Goal: Complete application form

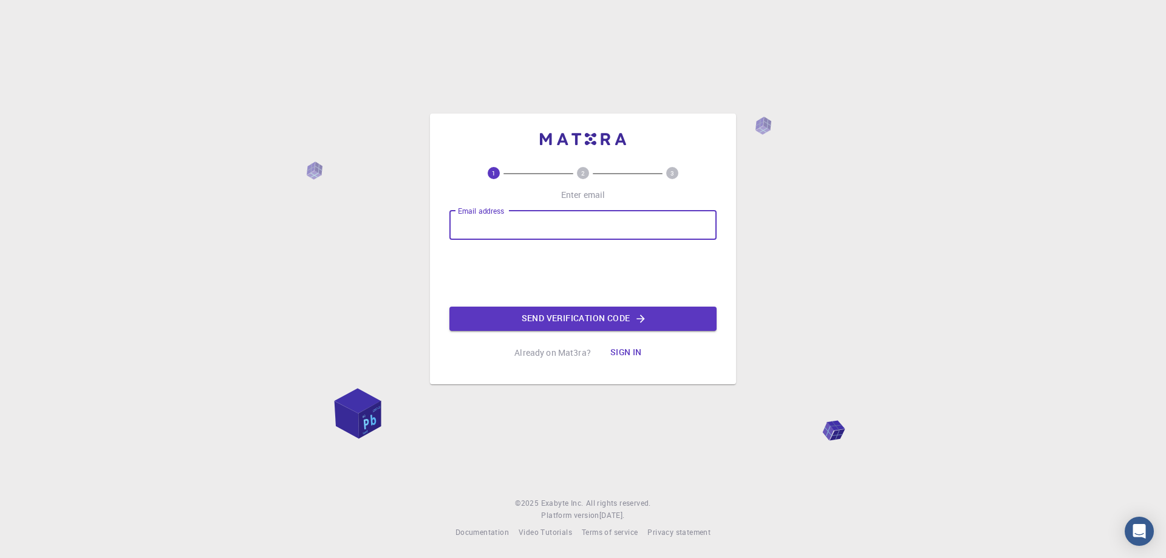
click at [505, 224] on input "Email address" at bounding box center [583, 225] width 267 height 29
type input "[EMAIL_ADDRESS][DOMAIN_NAME]"
click at [547, 320] on button "Send verification code" at bounding box center [583, 319] width 267 height 24
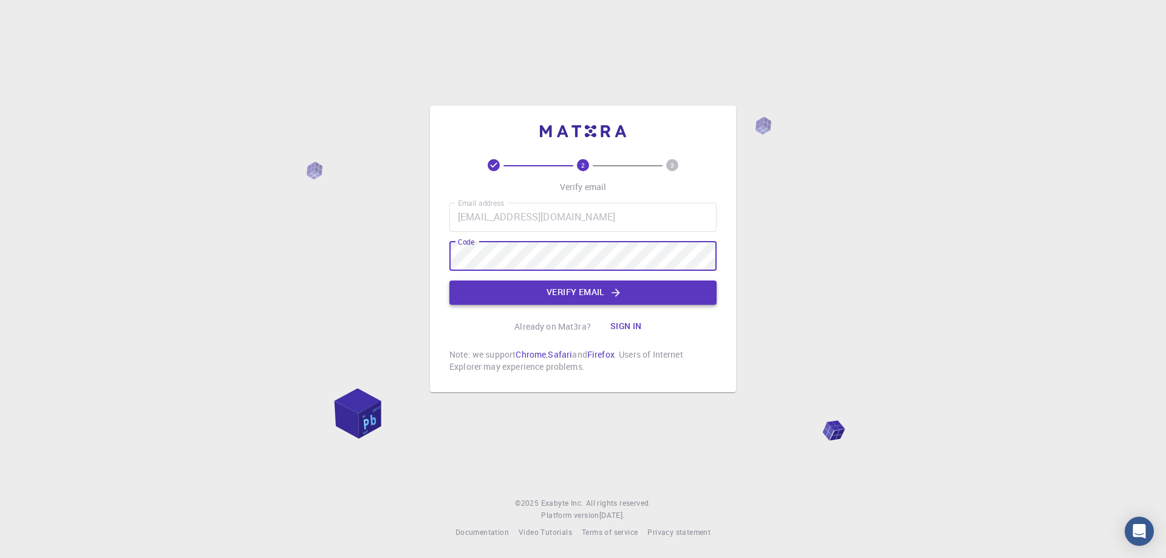
click at [564, 293] on button "Verify email" at bounding box center [583, 293] width 267 height 24
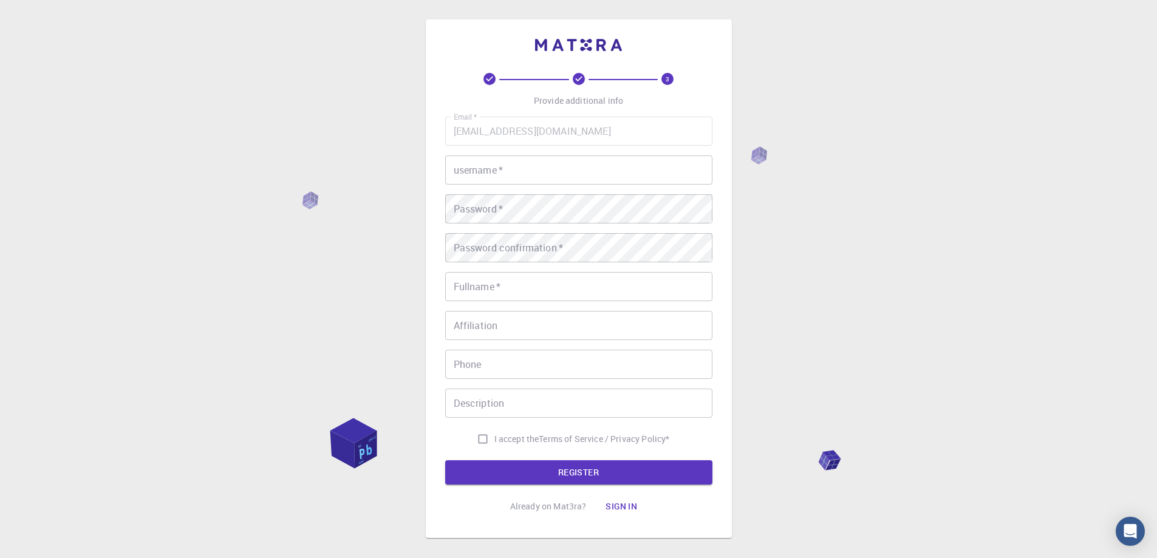
click at [482, 185] on div "Email   * [EMAIL_ADDRESS][DOMAIN_NAME] Email   * username   * username   * Pass…" at bounding box center [578, 284] width 267 height 334
click at [485, 170] on input "username   *" at bounding box center [578, 170] width 267 height 29
click at [520, 171] on input "username   *" at bounding box center [578, 170] width 267 height 29
click at [504, 167] on input "username   *" at bounding box center [578, 170] width 267 height 29
type input "esberenani"
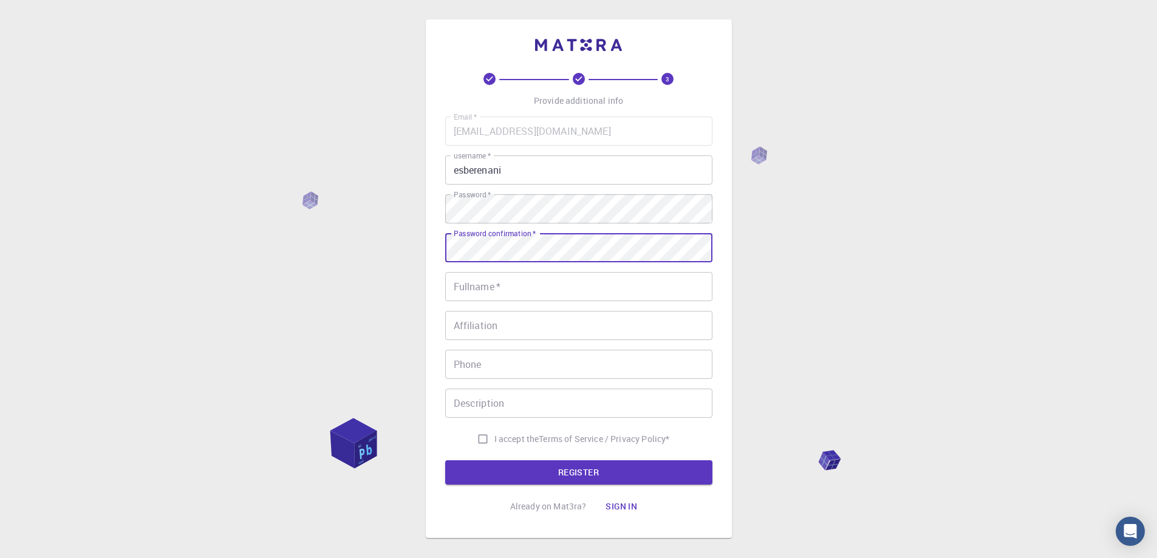
click at [462, 290] on input "Fullname   *" at bounding box center [578, 286] width 267 height 29
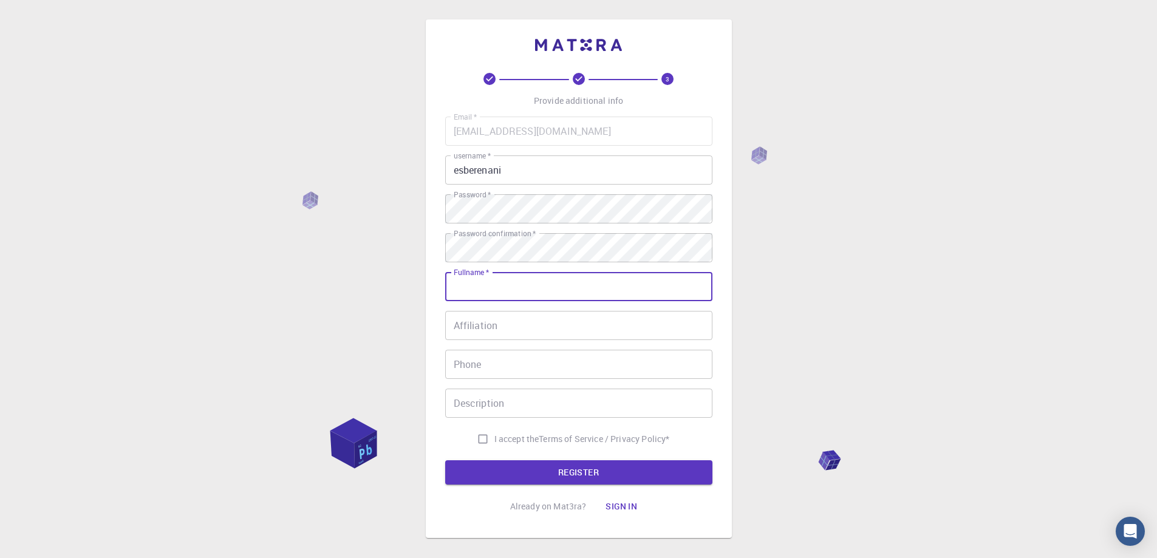
type input "[PERSON_NAME]"
type input "06766837039"
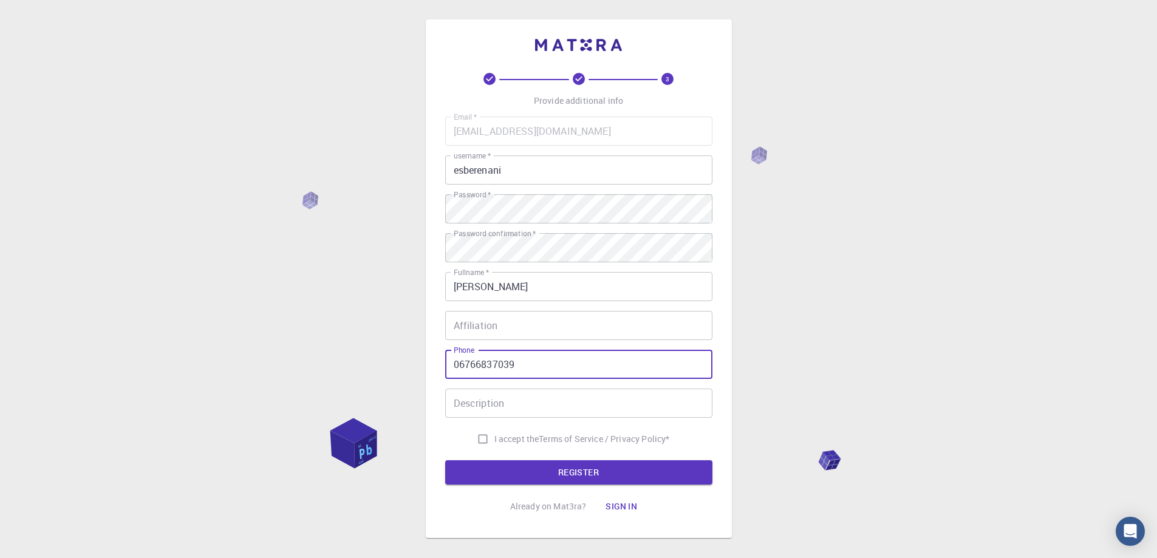
drag, startPoint x: 535, startPoint y: 365, endPoint x: 375, endPoint y: 355, distance: 160.7
click at [375, 355] on div "3 Provide additional info Email   * [EMAIL_ADDRESS][DOMAIN_NAME] Email   * user…" at bounding box center [578, 309] width 1157 height 618
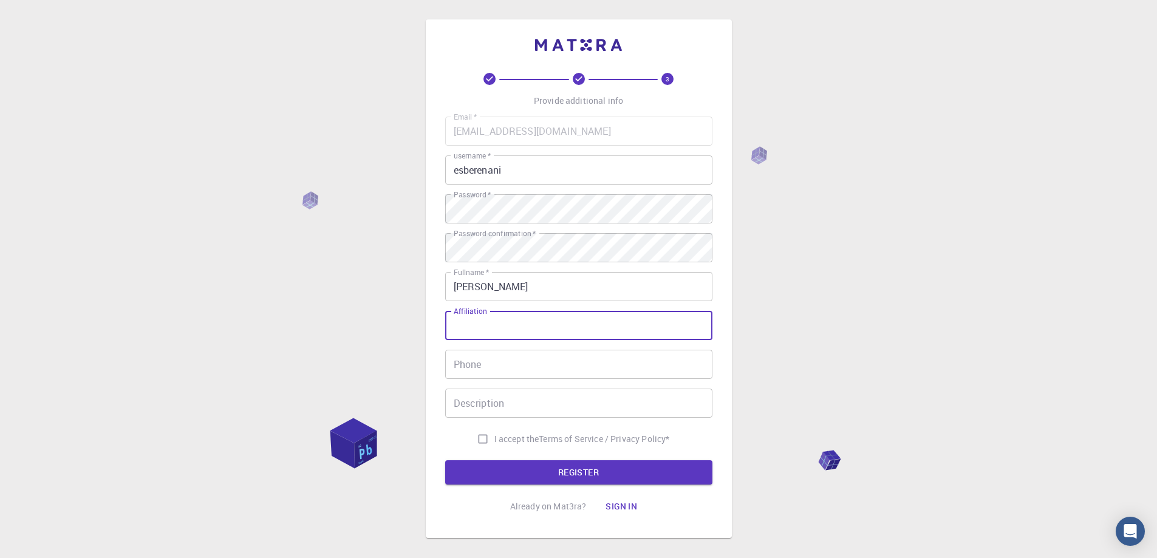
click at [495, 329] on input "Affiliation" at bounding box center [578, 325] width 267 height 29
type input "TUWIEN"
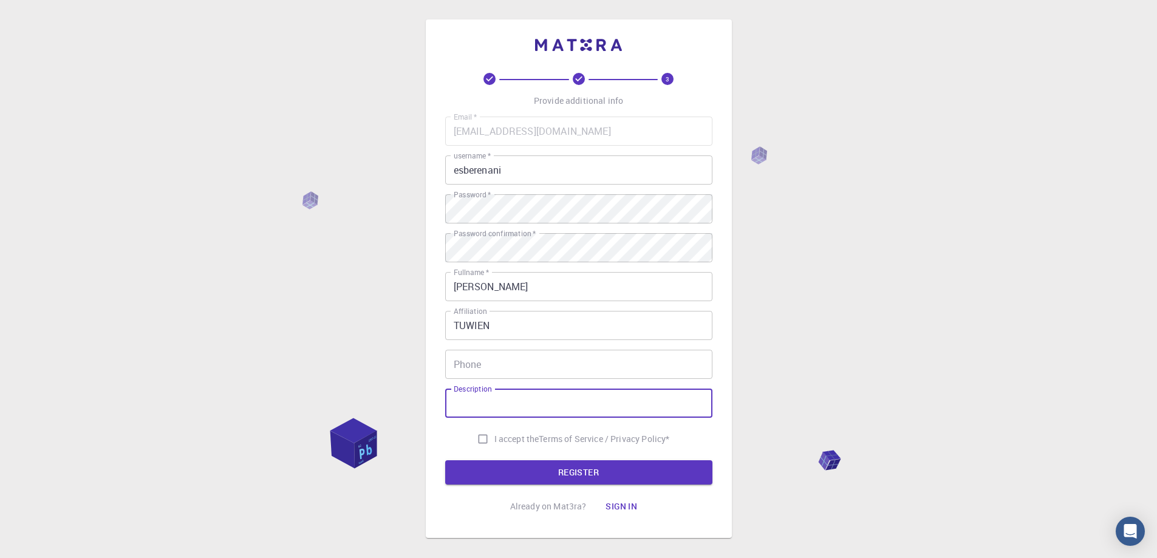
click at [501, 397] on input "Description" at bounding box center [578, 403] width 267 height 29
click at [479, 442] on input "I accept the Terms of Service / Privacy Policy *" at bounding box center [482, 439] width 23 height 23
checkbox input "true"
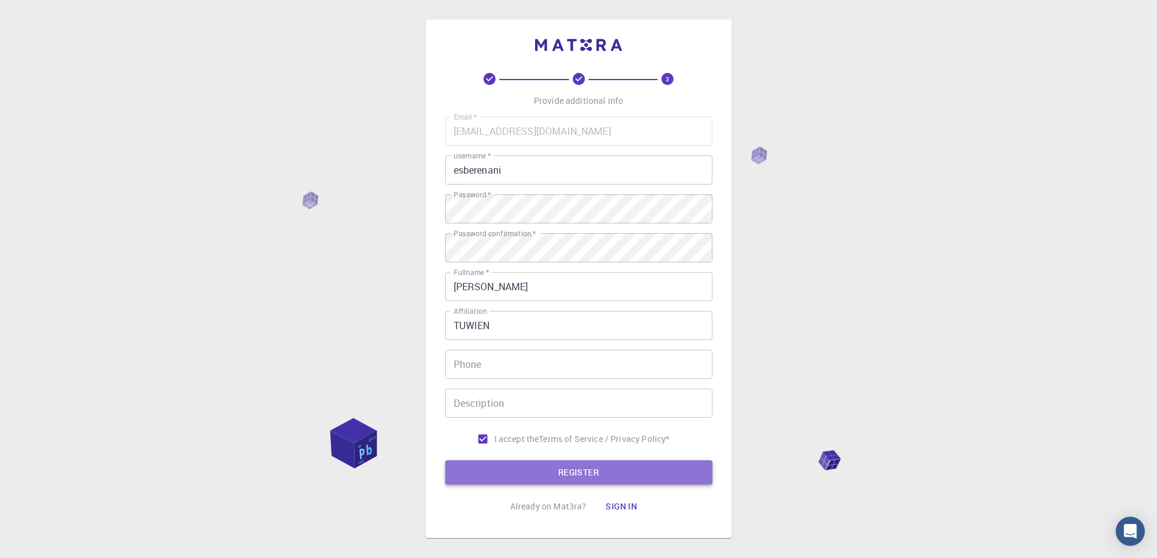
click at [544, 477] on button "REGISTER" at bounding box center [578, 472] width 267 height 24
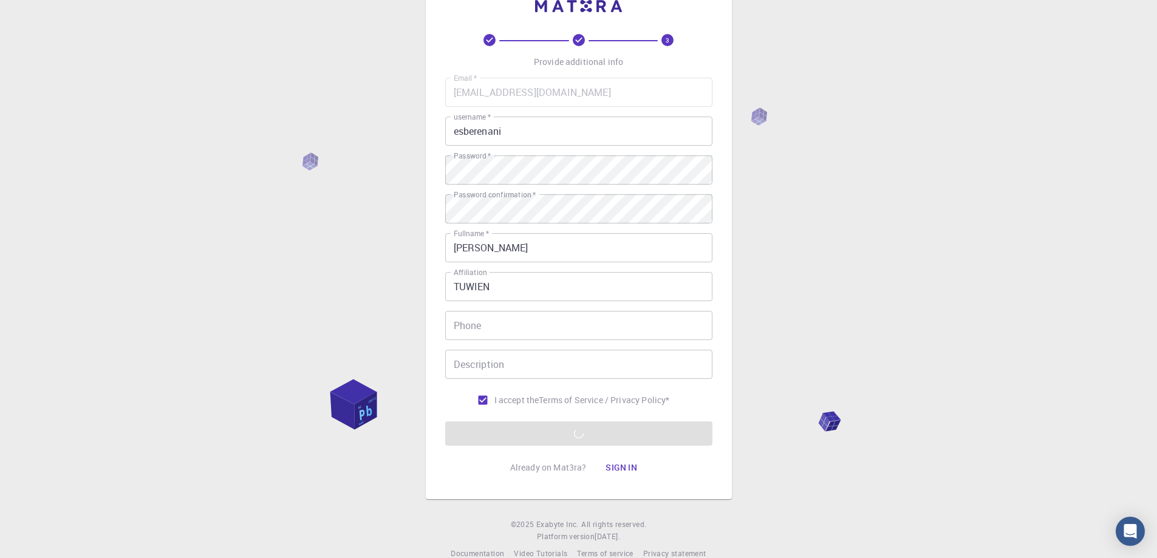
scroll to position [60, 0]
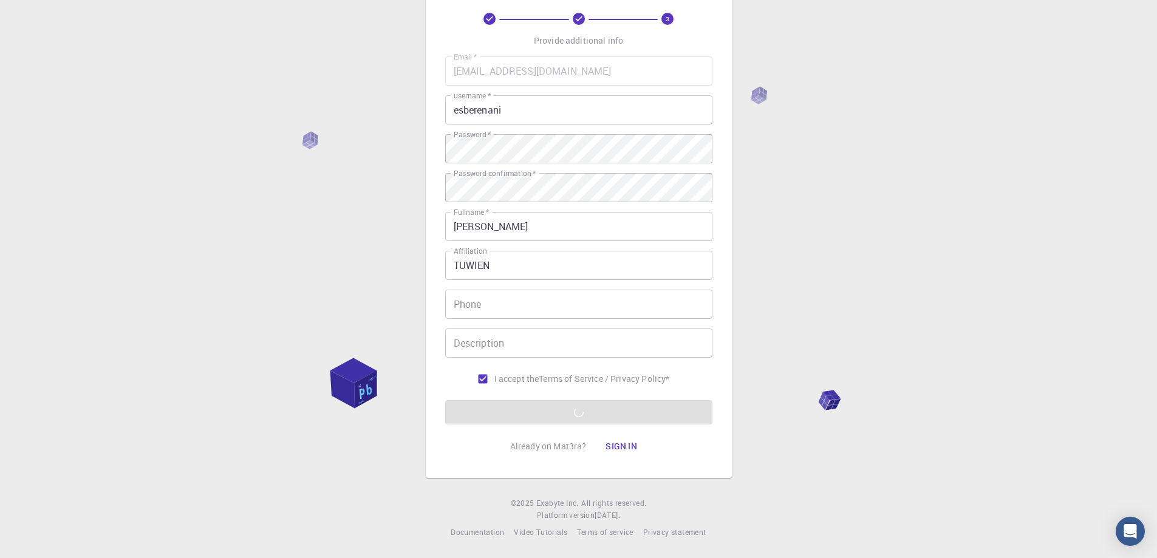
click at [624, 448] on button "Sign in" at bounding box center [621, 446] width 51 height 24
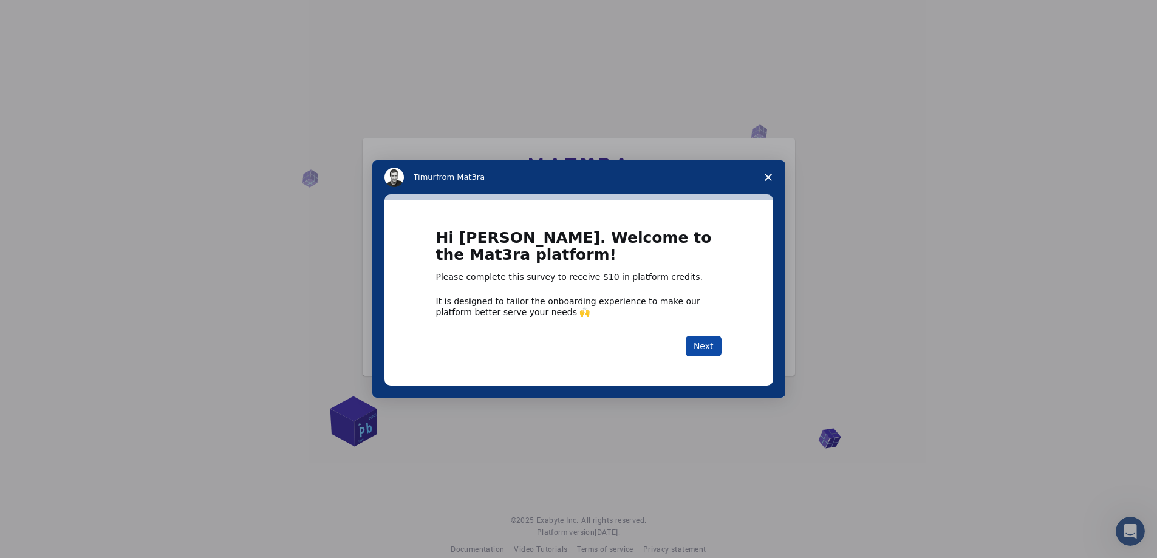
click at [712, 349] on button "Next" at bounding box center [704, 346] width 36 height 21
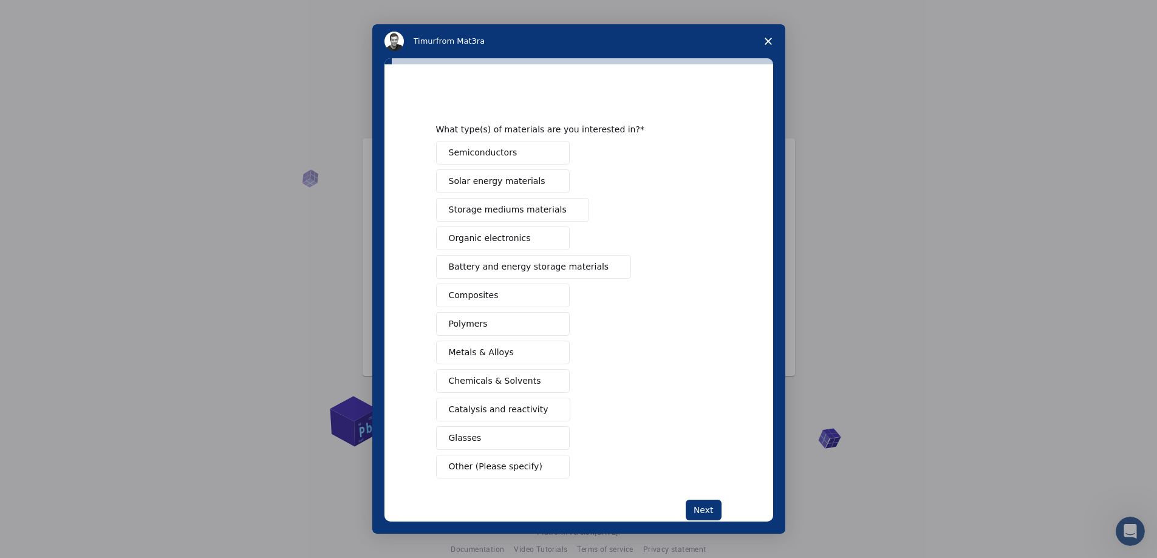
scroll to position [28, 0]
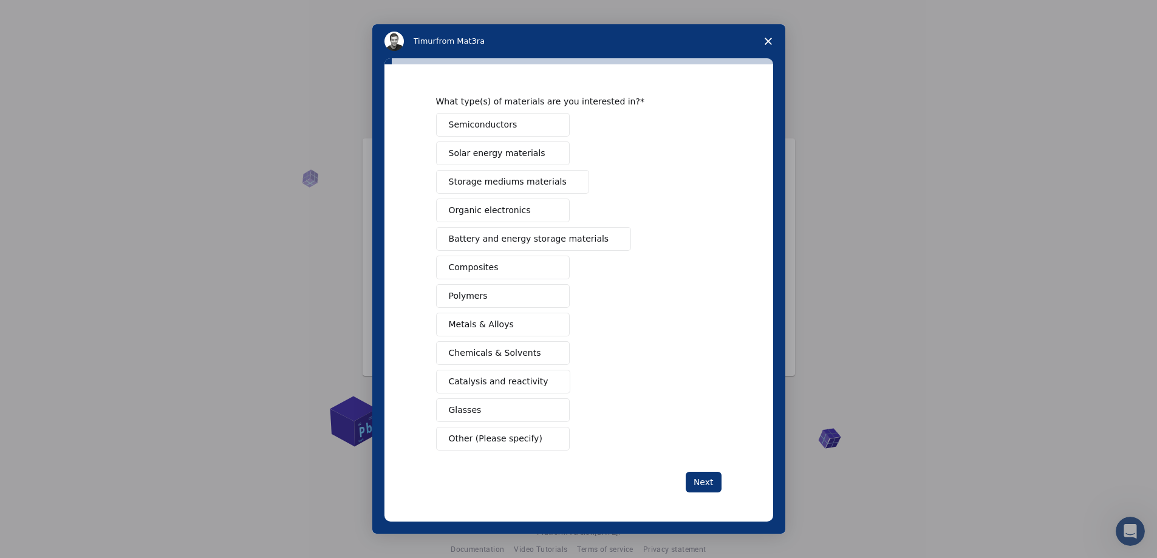
click at [504, 317] on button "Metals & Alloys" at bounding box center [503, 325] width 134 height 24
click at [507, 374] on button "Catalysis and reactivity" at bounding box center [503, 382] width 135 height 24
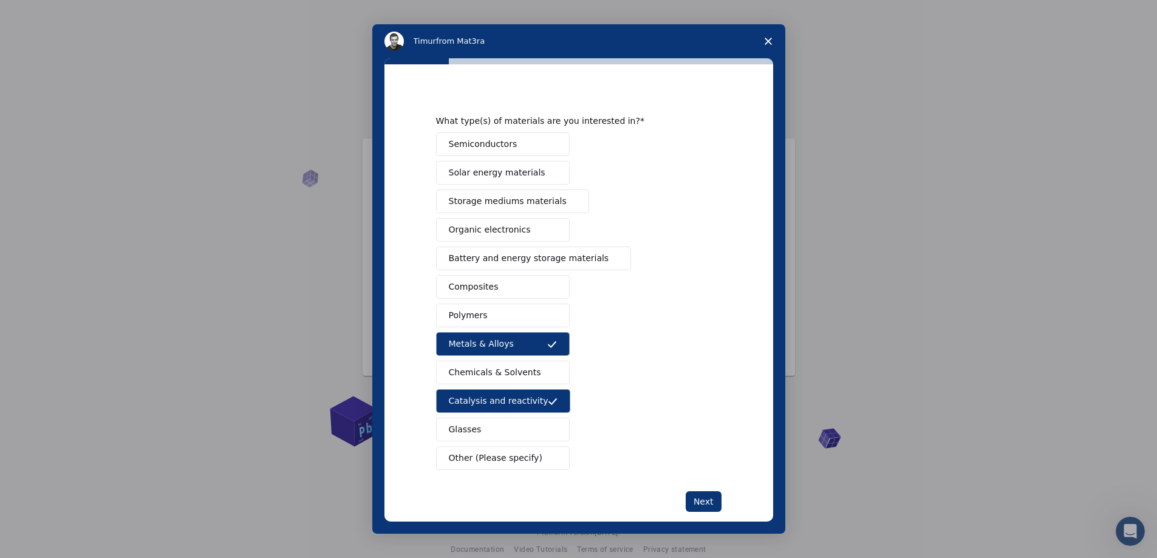
scroll to position [0, 0]
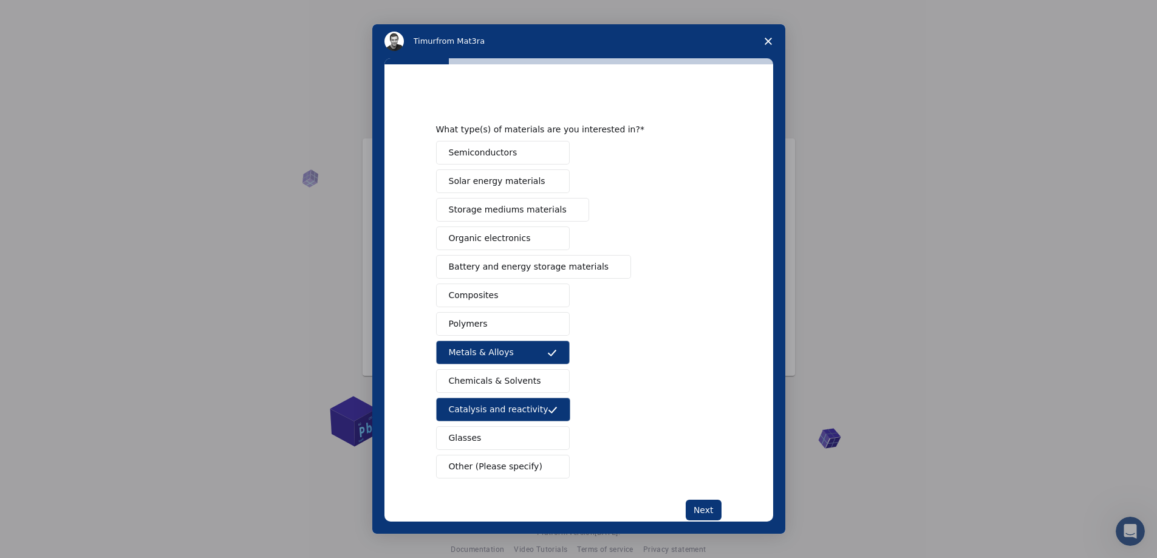
click at [493, 467] on span "Other (Please specify)" at bounding box center [496, 466] width 94 height 13
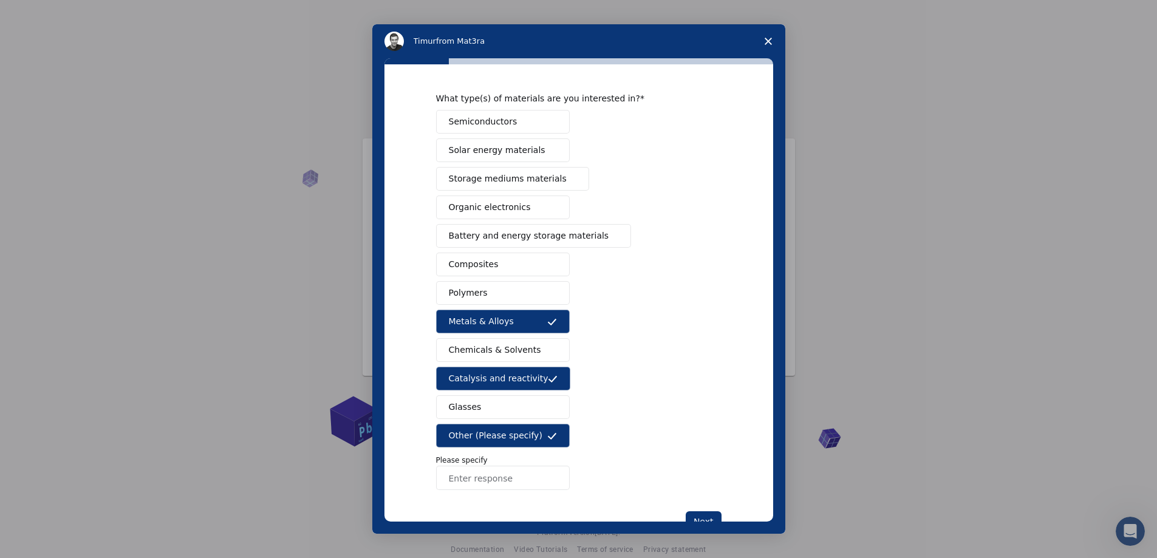
scroll to position [61, 0]
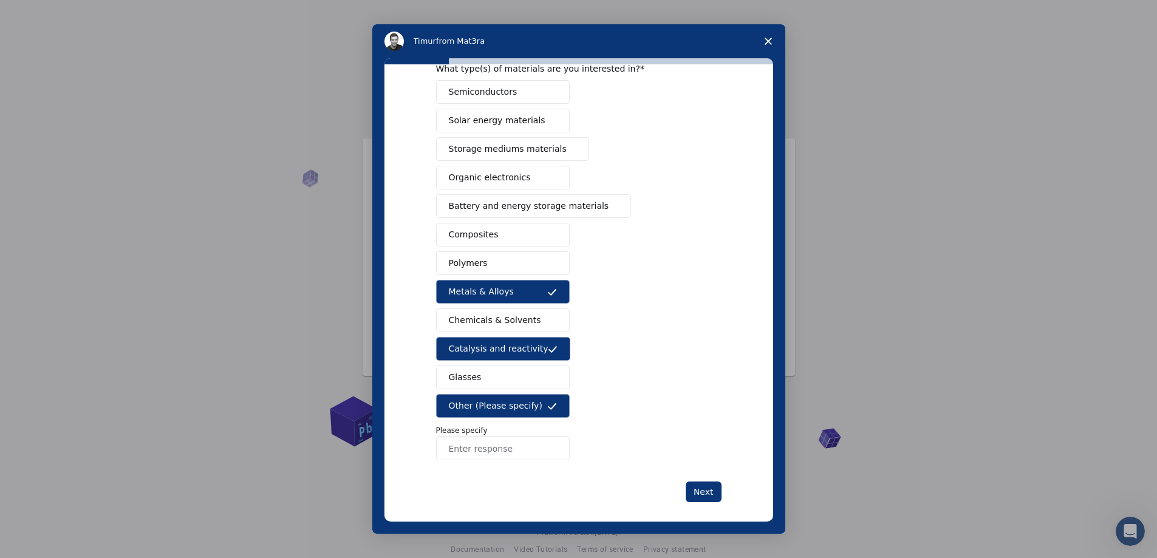
click at [507, 452] on input "Enter response" at bounding box center [503, 448] width 134 height 24
type input "Nanoparticles"
click at [618, 418] on div "Semiconductors Solar energy materials Storage mediums materials Organic electro…" at bounding box center [579, 270] width 286 height 380
click at [705, 494] on button "Next" at bounding box center [704, 492] width 36 height 21
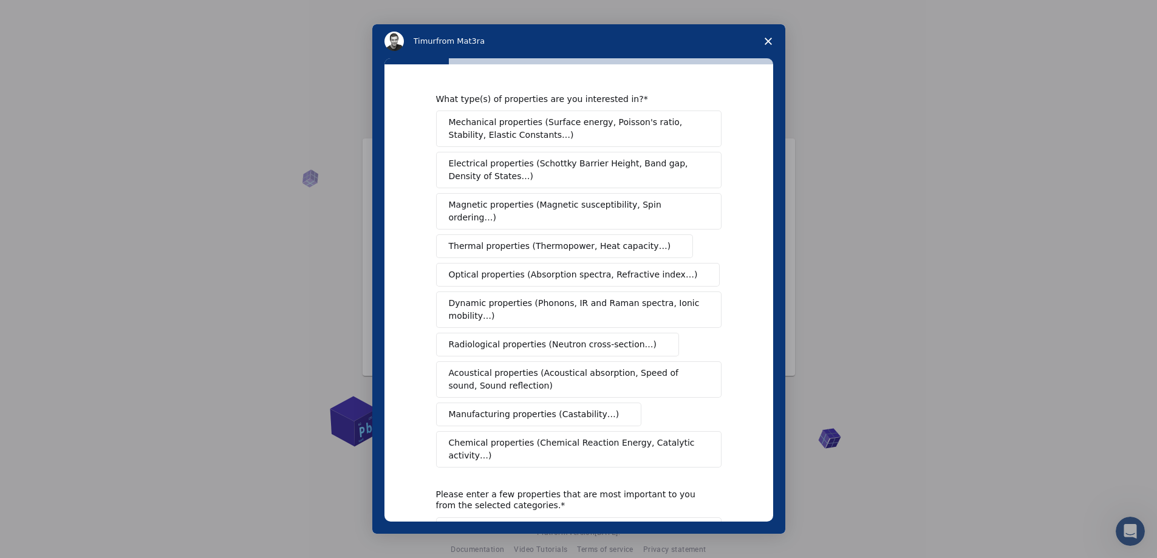
click at [594, 269] on span "Optical properties (Absorption spectra, Refractive index…)" at bounding box center [573, 275] width 249 height 13
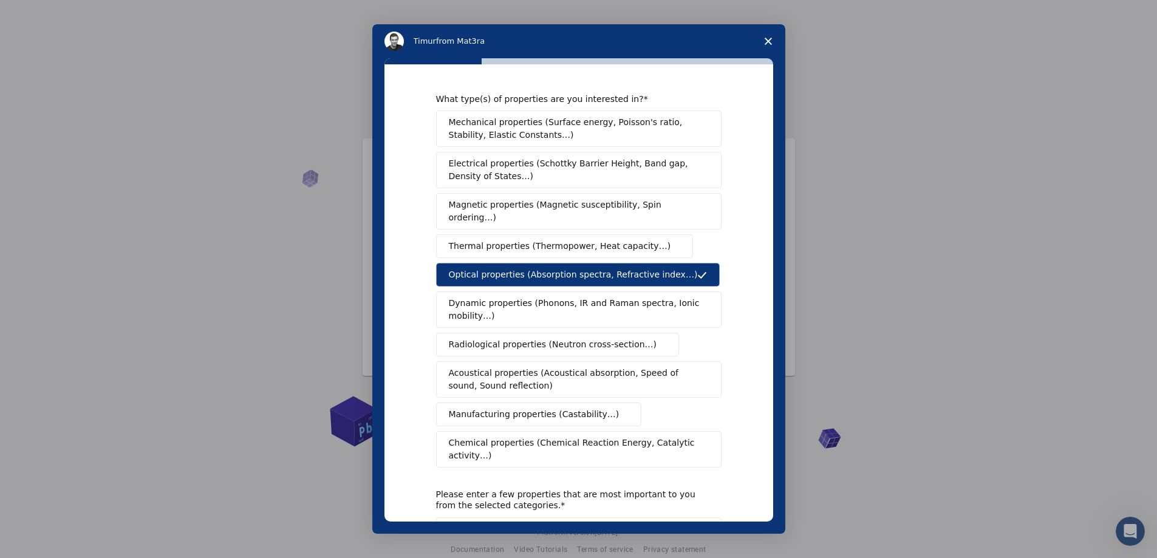
click at [603, 169] on span "Electrical properties (Schottky Barrier Height, Band gap, Density of States…)" at bounding box center [575, 170] width 253 height 26
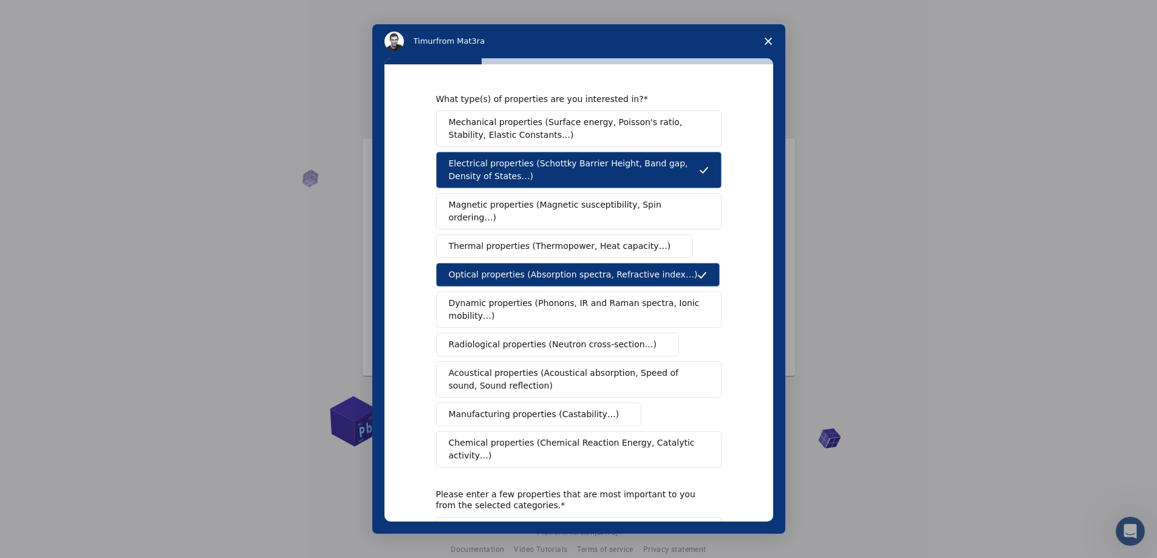
click at [661, 297] on span "Dynamic properties (Phonons, IR and Raman spectra, Ionic mobility…)" at bounding box center [575, 310] width 252 height 26
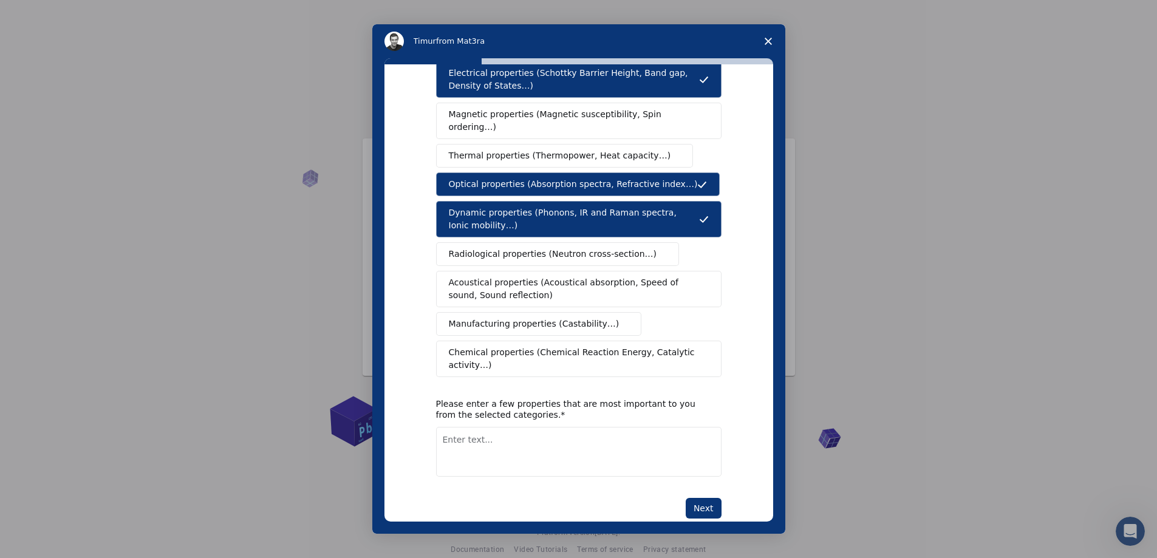
scroll to position [91, 0]
click at [663, 346] on span "Chemical properties (Chemical Reaction Energy, Catalytic activity…)" at bounding box center [575, 359] width 252 height 26
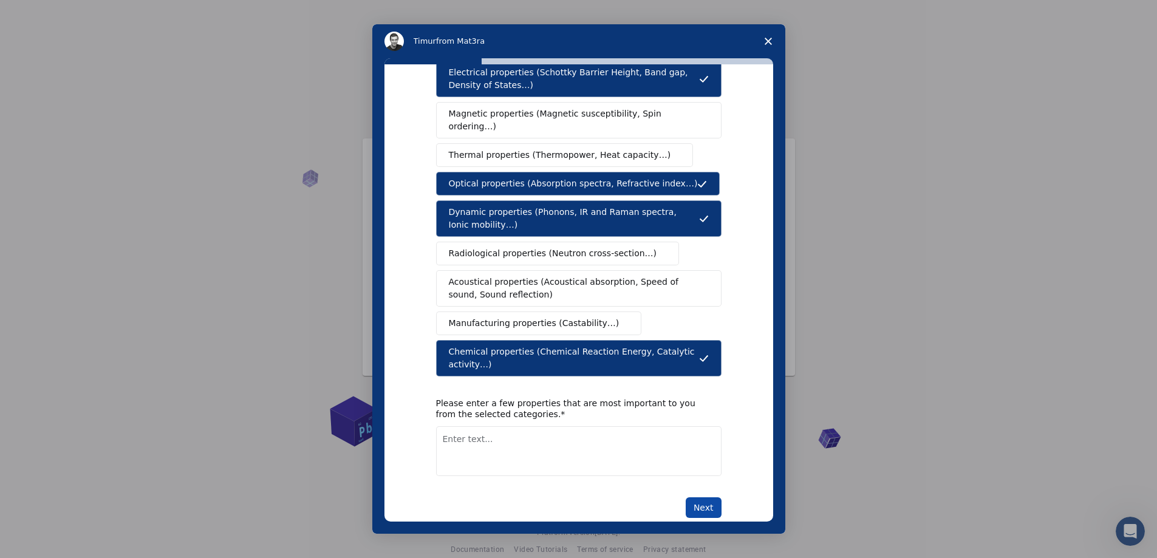
click at [707, 498] on button "Next" at bounding box center [704, 508] width 36 height 21
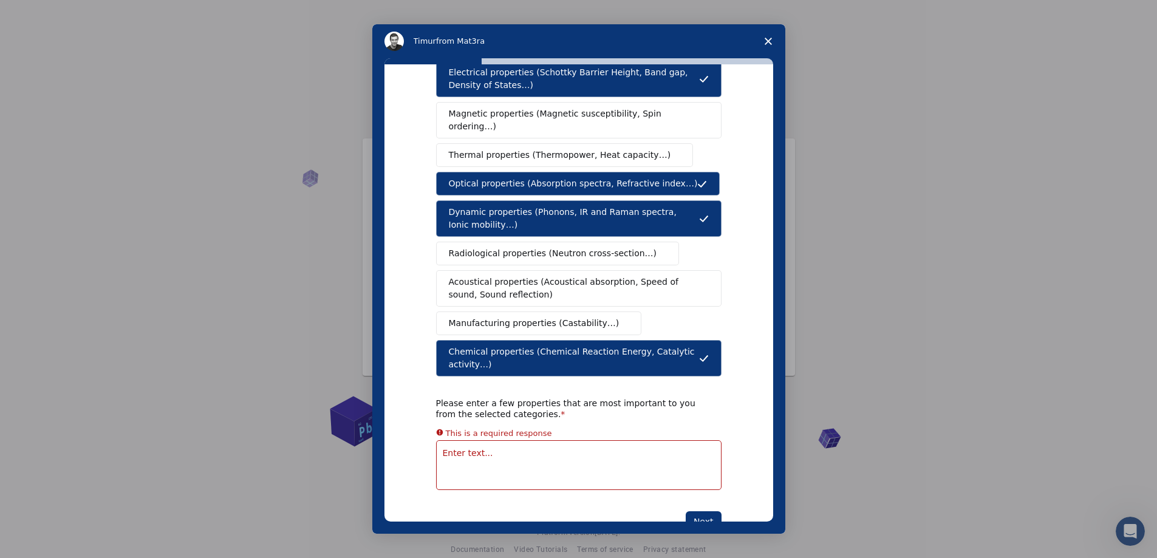
click at [467, 440] on textarea "Enter text..." at bounding box center [579, 465] width 286 height 50
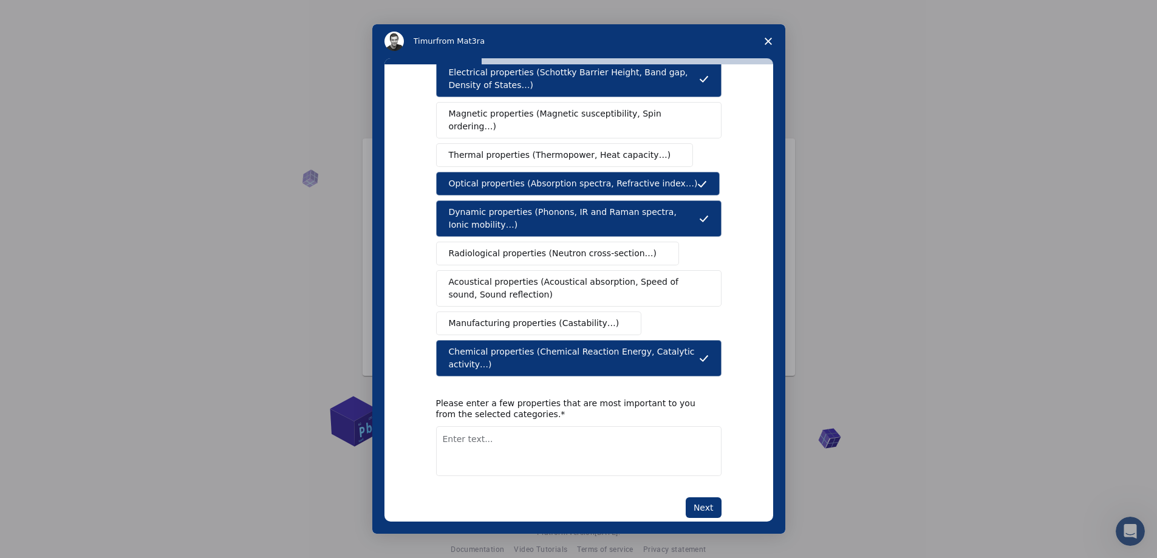
click at [467, 426] on textarea "Enter text..." at bounding box center [579, 451] width 286 height 50
drag, startPoint x: 481, startPoint y: 412, endPoint x: 421, endPoint y: 412, distance: 60.1
click at [421, 412] on div "What type(s) of properties are you interested in? Mechanical properties (Surfac…" at bounding box center [579, 292] width 389 height 457
drag, startPoint x: 470, startPoint y: 418, endPoint x: 411, endPoint y: 419, distance: 59.5
click at [411, 419] on div "What type(s) of properties are you interested in? Mechanical properties (Surfac…" at bounding box center [579, 292] width 389 height 457
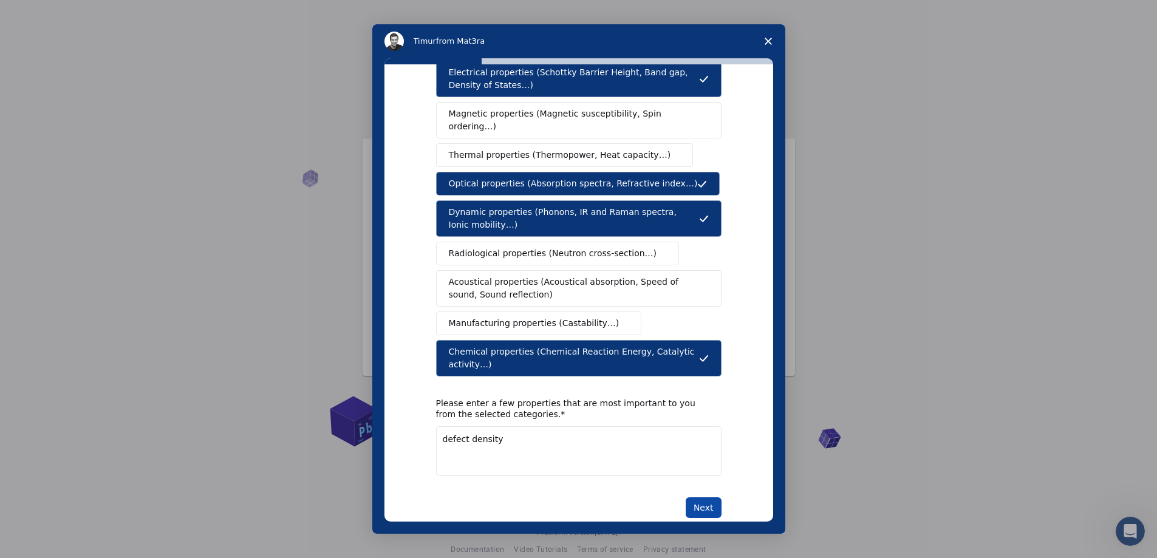
type textarea "defect density"
click at [702, 498] on button "Next" at bounding box center [704, 508] width 36 height 21
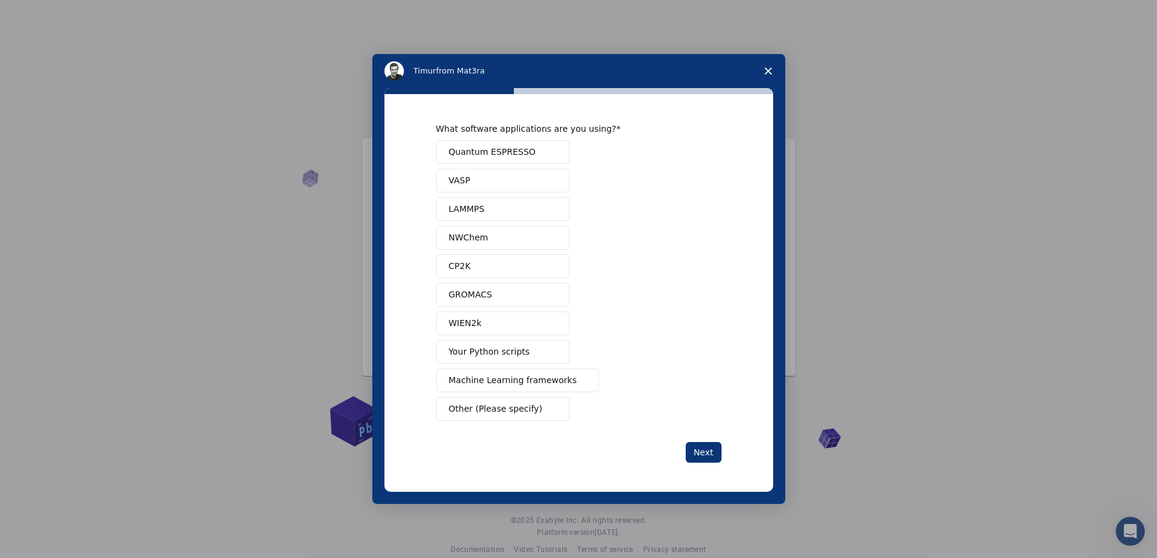
click at [514, 150] on span "Quantum ESPRESSO" at bounding box center [492, 152] width 87 height 13
click at [708, 454] on button "Next" at bounding box center [704, 452] width 36 height 21
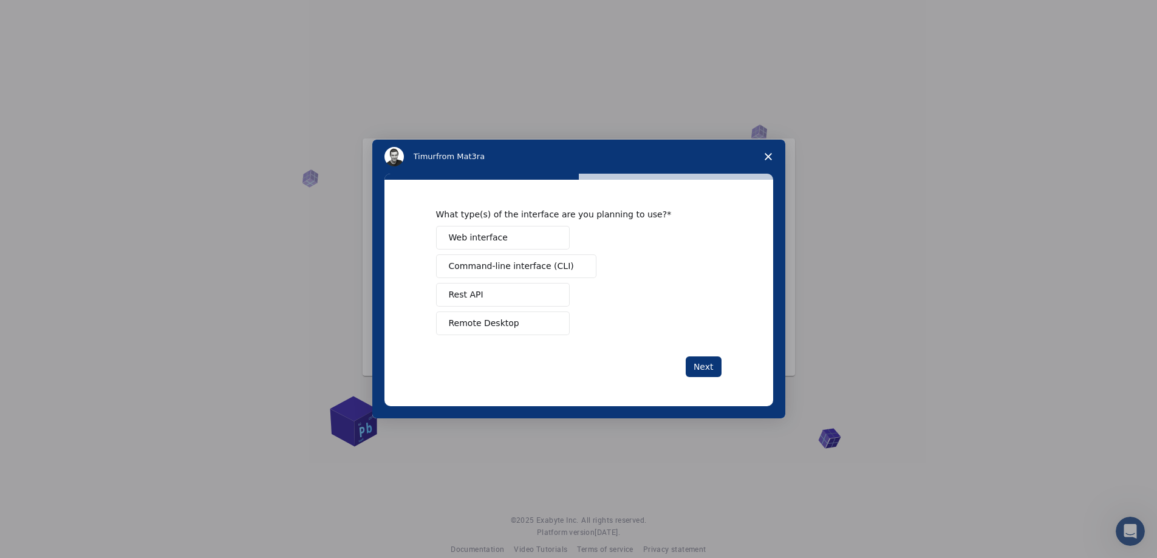
click at [513, 239] on button "Web interface" at bounding box center [503, 238] width 134 height 24
click at [705, 361] on button "Next" at bounding box center [704, 367] width 36 height 21
click at [521, 323] on span "Other (Please specify)" at bounding box center [496, 323] width 94 height 13
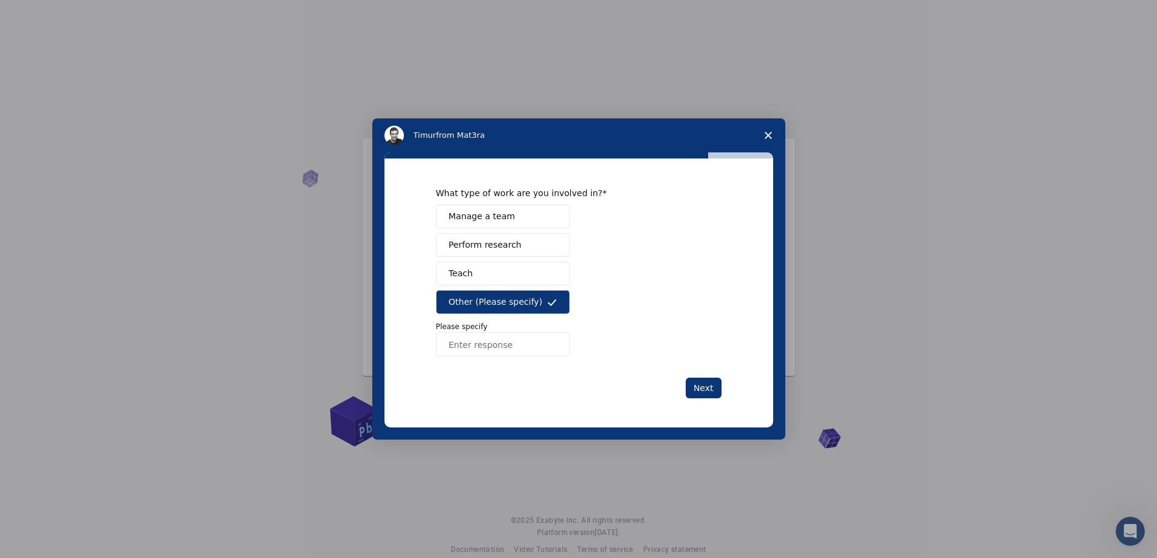
click at [508, 340] on input "Enter response" at bounding box center [503, 344] width 134 height 24
click at [526, 235] on button "Perform research" at bounding box center [503, 245] width 134 height 24
click at [538, 293] on button "Other (Please specify)" at bounding box center [503, 302] width 134 height 24
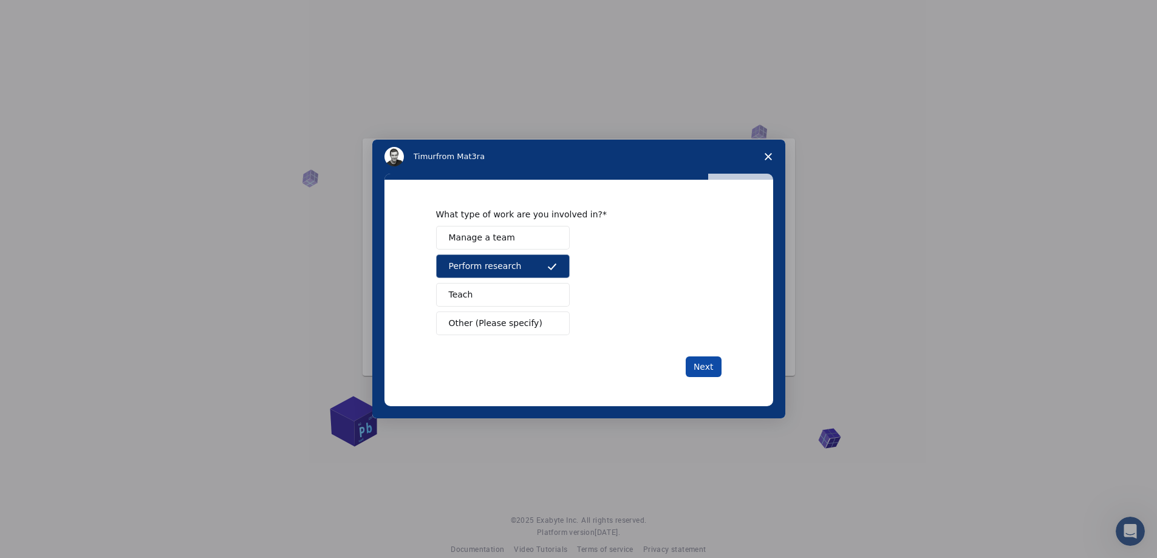
click at [694, 363] on button "Next" at bounding box center [704, 367] width 36 height 21
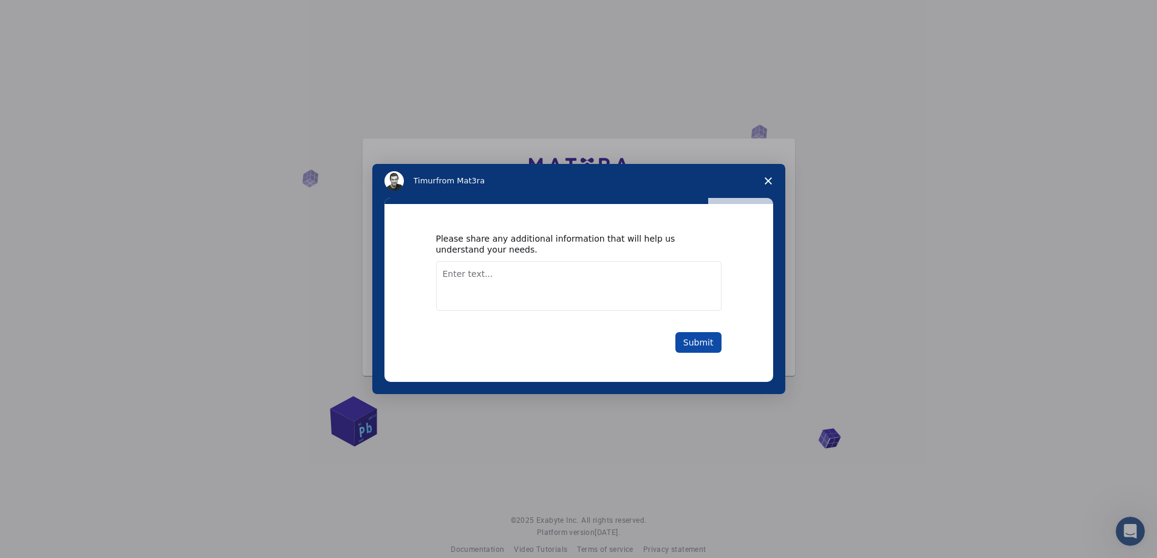
click at [686, 338] on button "Submit" at bounding box center [699, 342] width 46 height 21
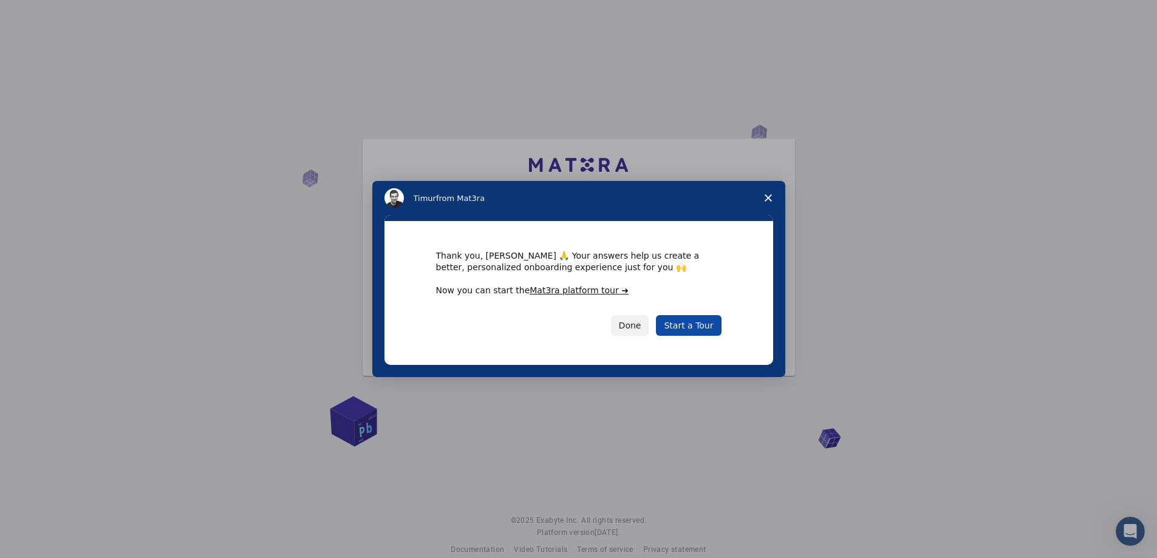
click at [700, 325] on link "Start a Tour" at bounding box center [688, 325] width 65 height 21
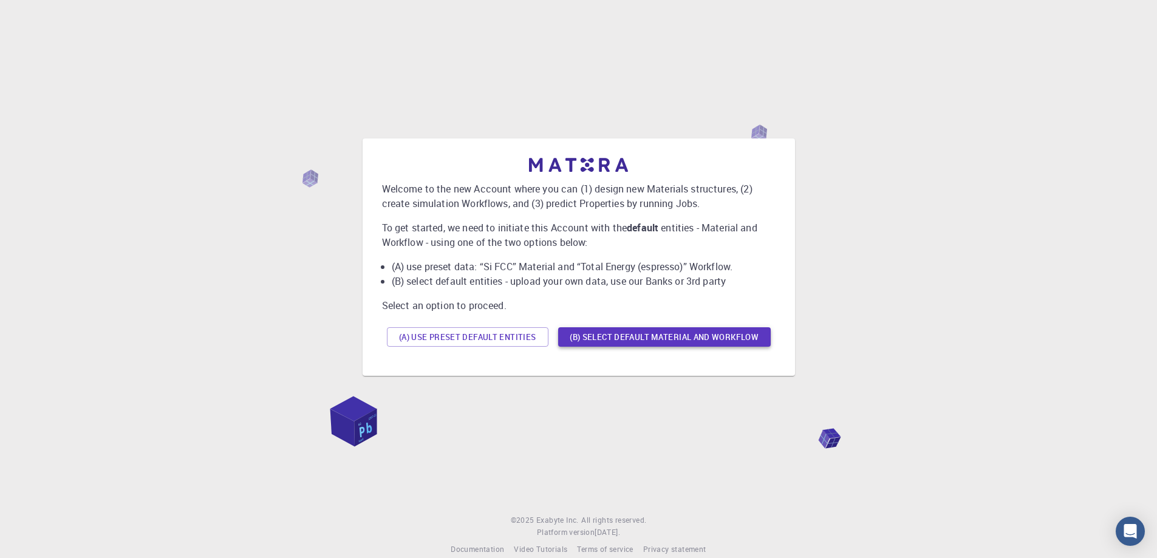
click at [689, 338] on button "(B) Select default material and workflow" at bounding box center [664, 336] width 213 height 19
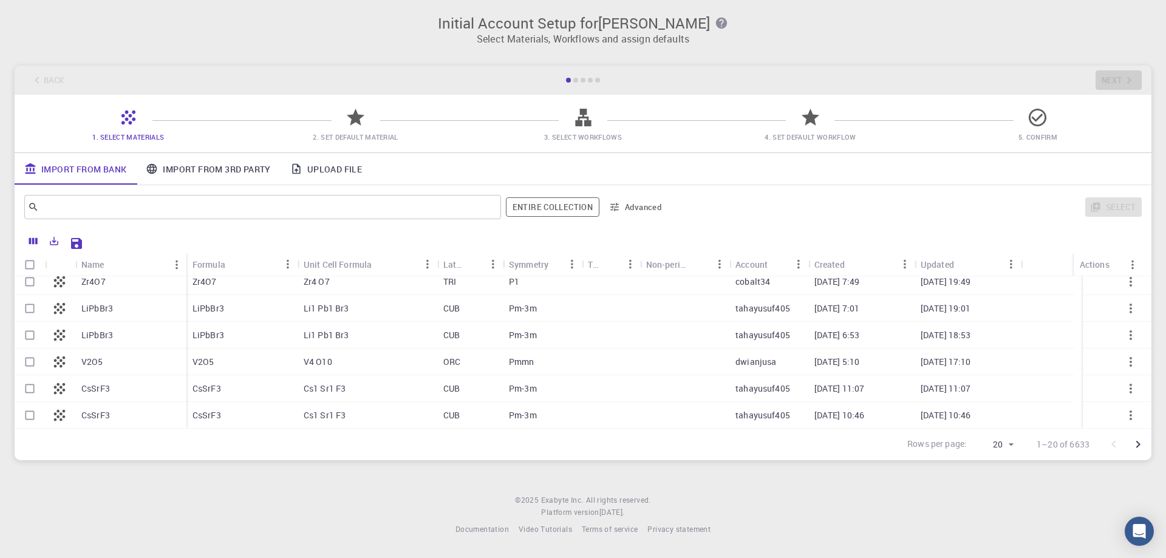
scroll to position [383, 0]
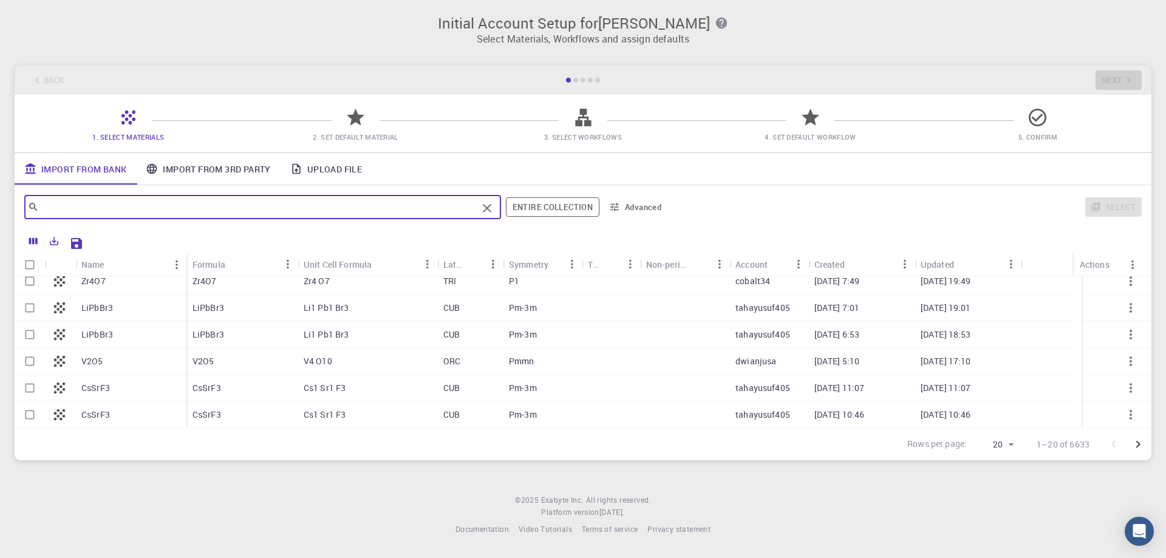
click at [107, 205] on input "text" at bounding box center [258, 207] width 439 height 17
type input "f"
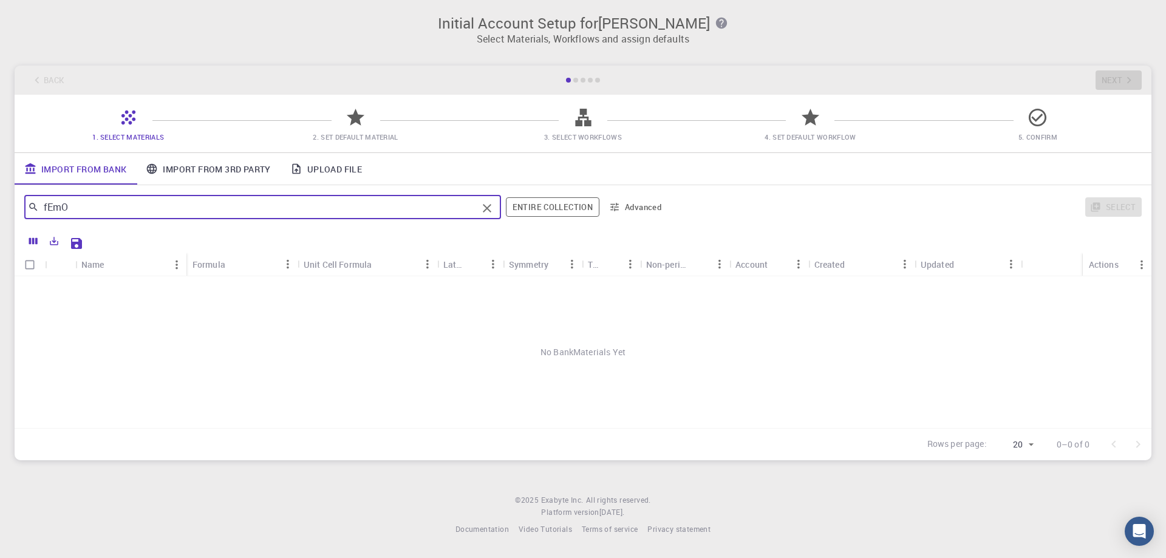
scroll to position [0, 0]
drag, startPoint x: 107, startPoint y: 205, endPoint x: 20, endPoint y: 208, distance: 86.9
click at [20, 208] on div "fEmO ​ Entire collection Advanced Select" at bounding box center [583, 207] width 1137 height 44
type input "FeMo Fe2O3"
drag, startPoint x: 99, startPoint y: 206, endPoint x: 35, endPoint y: 211, distance: 64.0
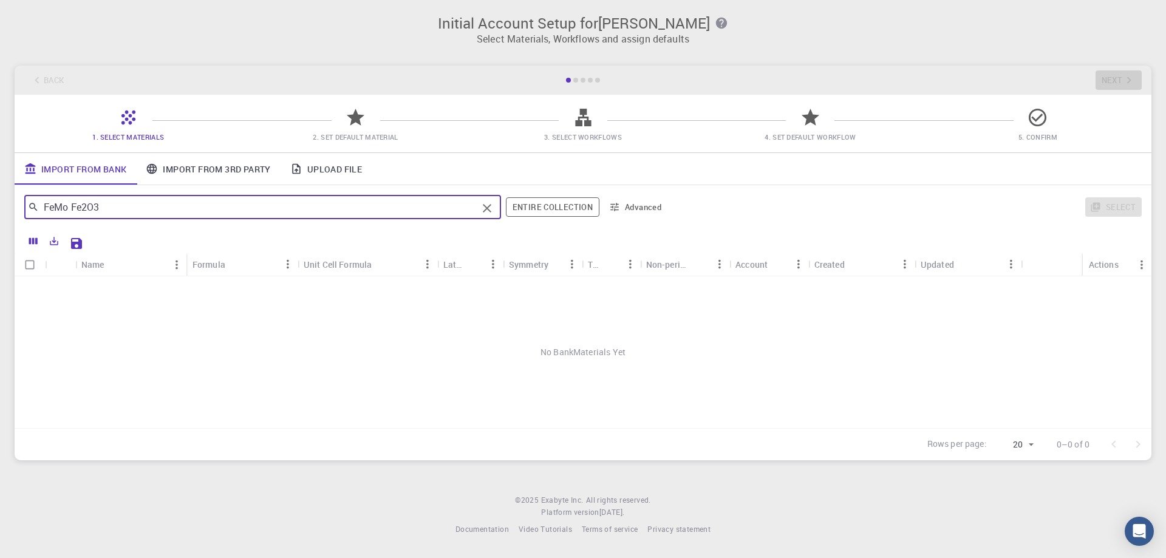
click at [35, 211] on div "FeMo Fe2O3 ​" at bounding box center [262, 207] width 477 height 24
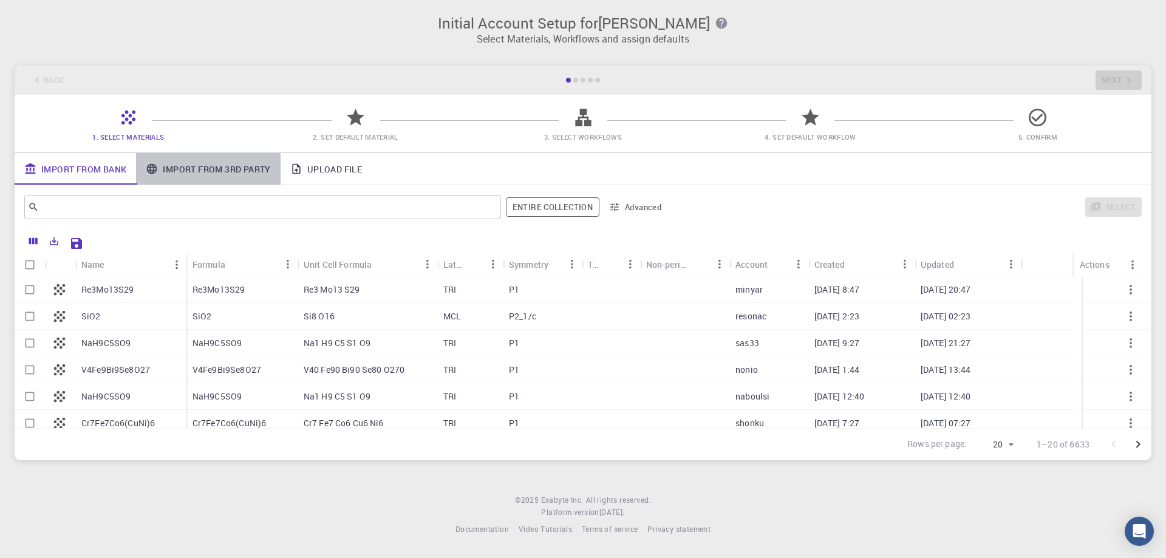
click at [220, 168] on link "Import From 3rd Party" at bounding box center [208, 169] width 144 height 32
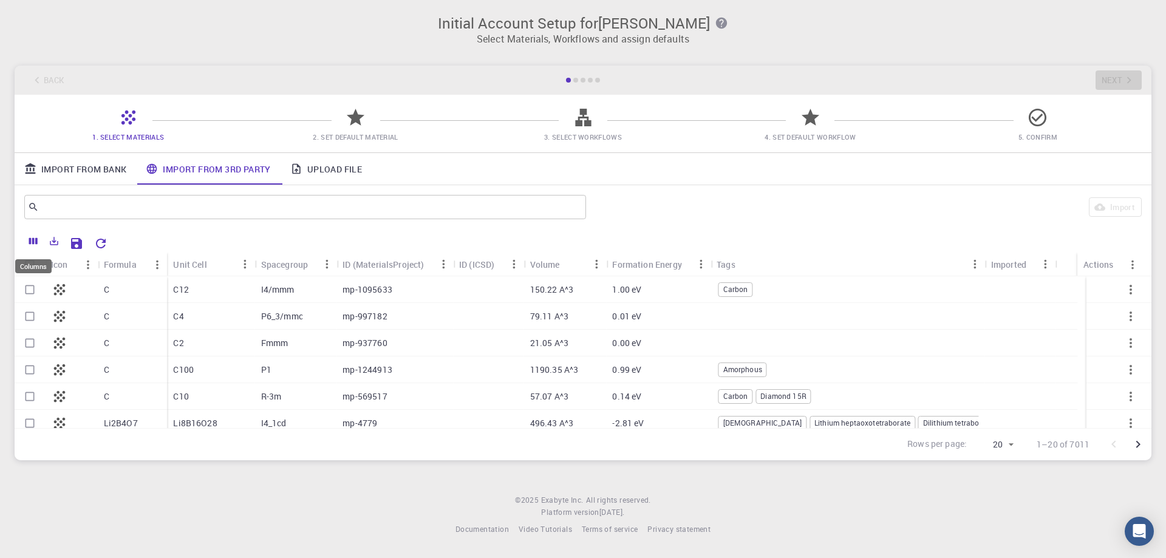
click at [30, 245] on icon "Columns" at bounding box center [33, 241] width 11 height 11
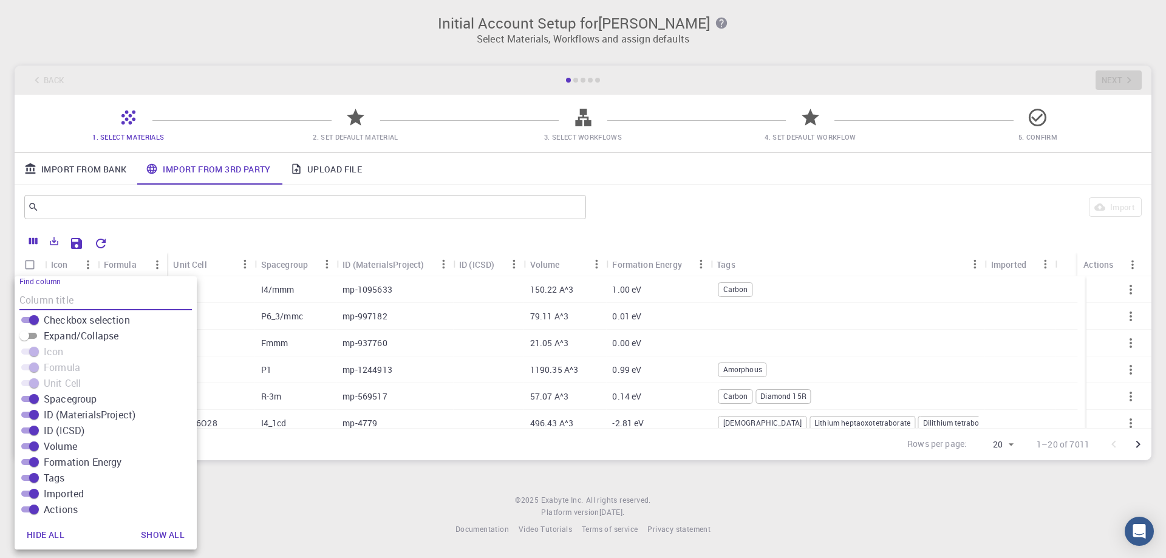
scroll to position [10, 0]
click at [318, 226] on div "​ Import" at bounding box center [583, 207] width 1137 height 44
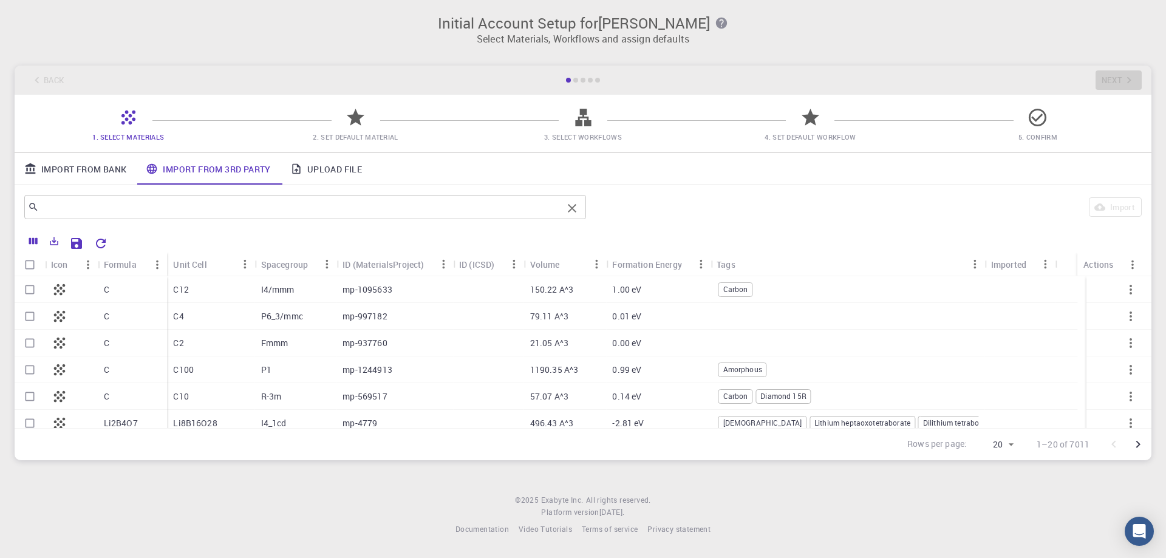
click at [348, 213] on input "text" at bounding box center [301, 207] width 524 height 17
